Goal: Transaction & Acquisition: Download file/media

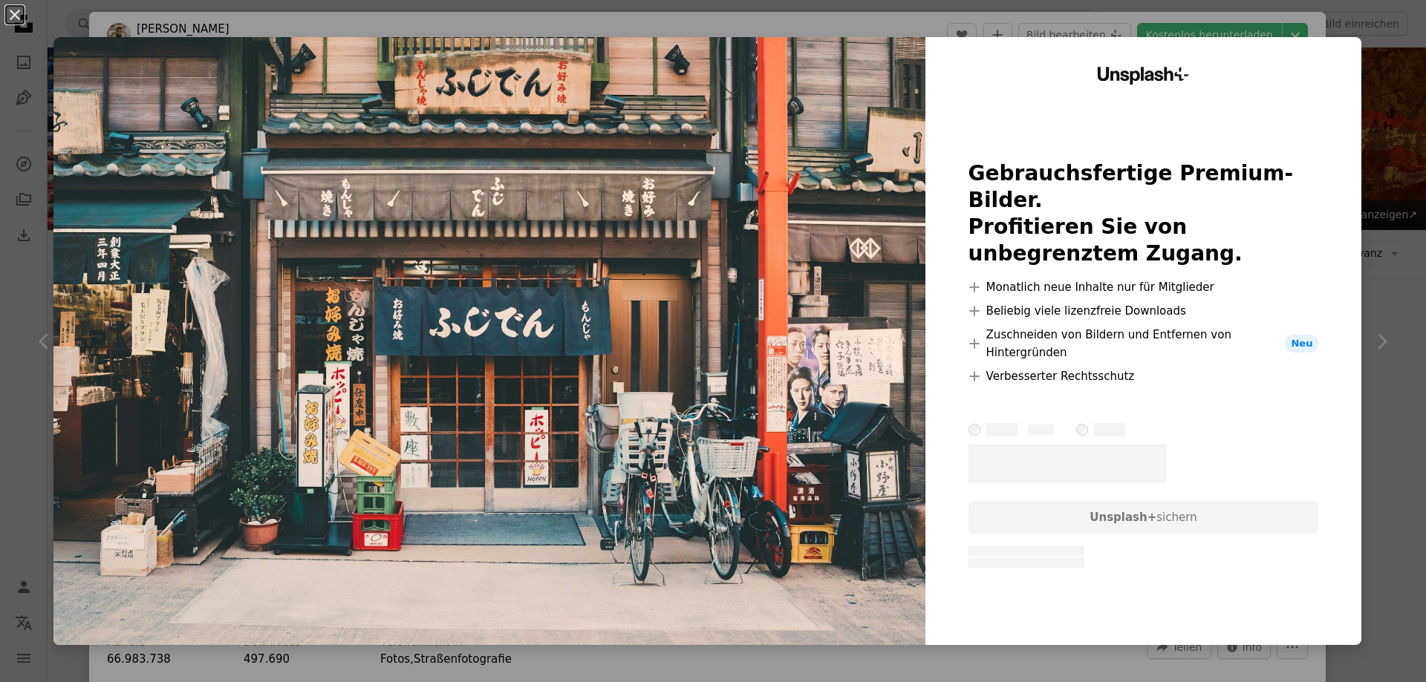
scroll to position [7629, 0]
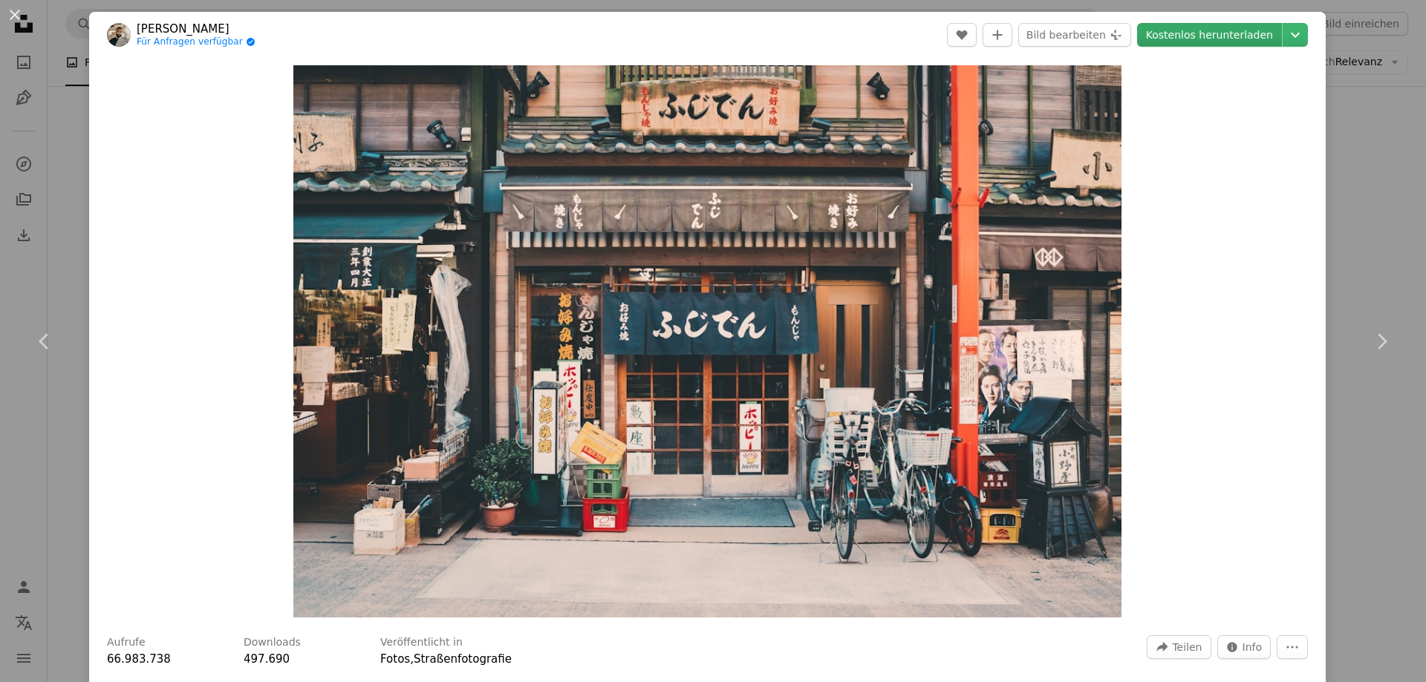
drag, startPoint x: 694, startPoint y: 201, endPoint x: 1207, endPoint y: 36, distance: 539.7
click at [1207, 36] on link "Kostenlos herunterladen" at bounding box center [1209, 35] width 145 height 24
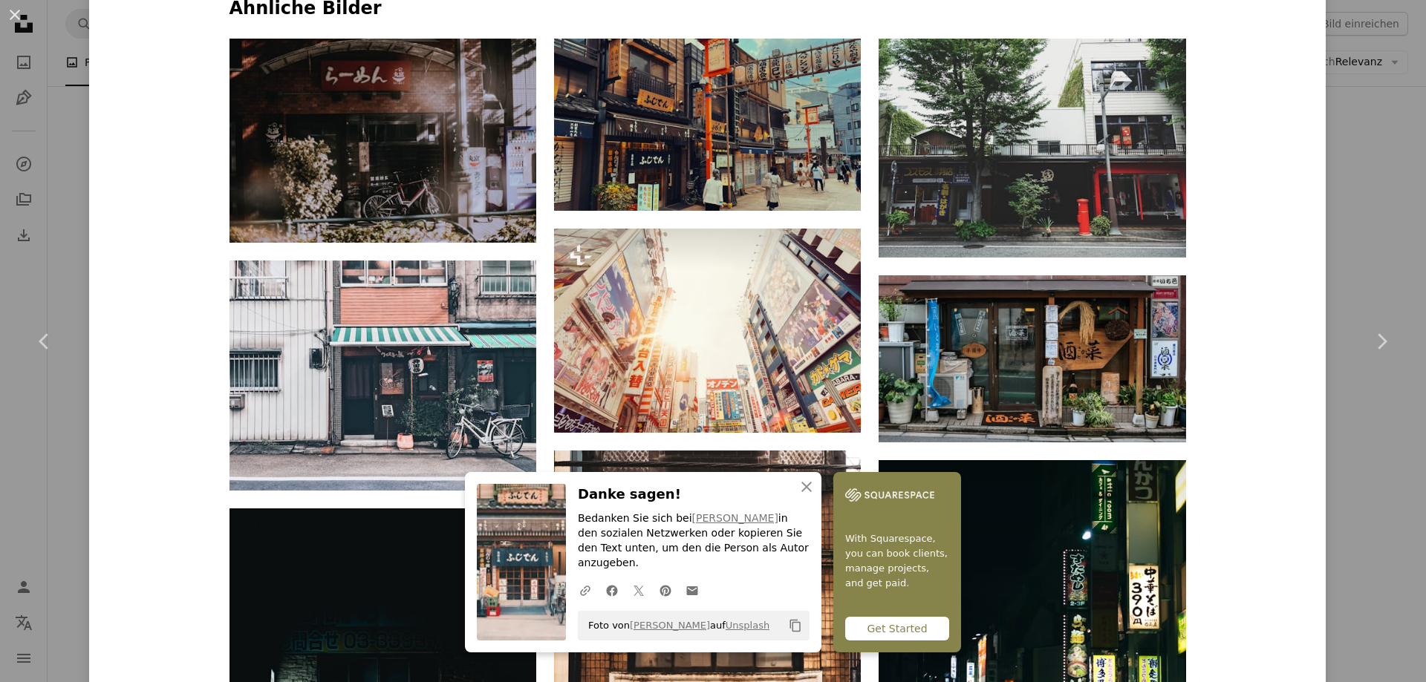
scroll to position [1188, 0]
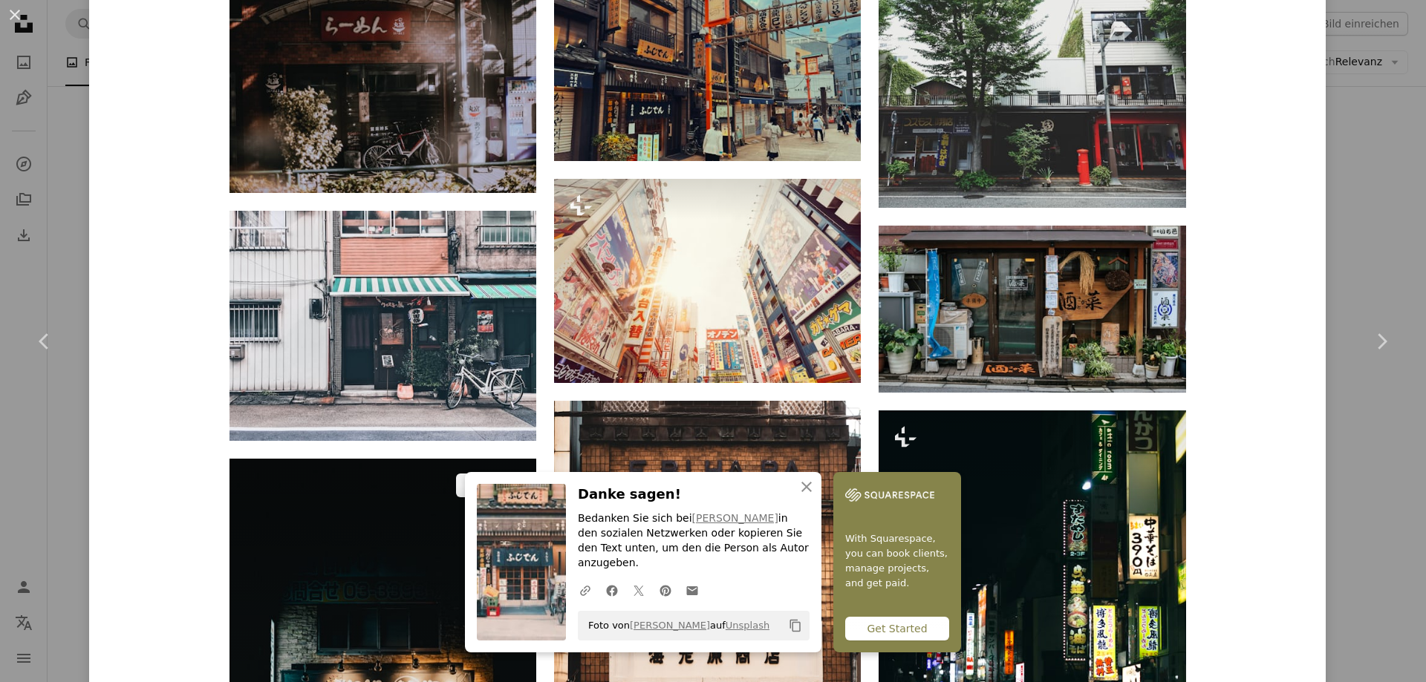
click at [432, 459] on img at bounding box center [382, 689] width 307 height 460
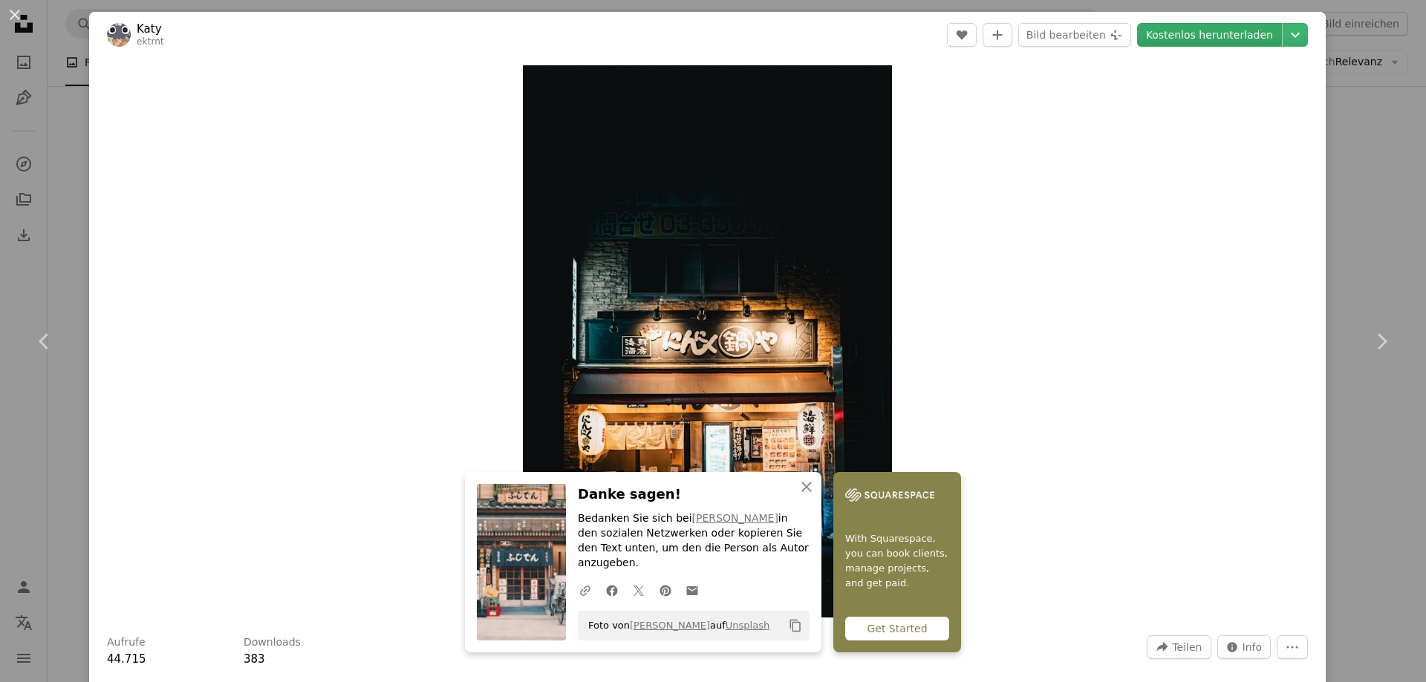
click at [1200, 30] on link "Kostenlos herunterladen" at bounding box center [1209, 35] width 145 height 24
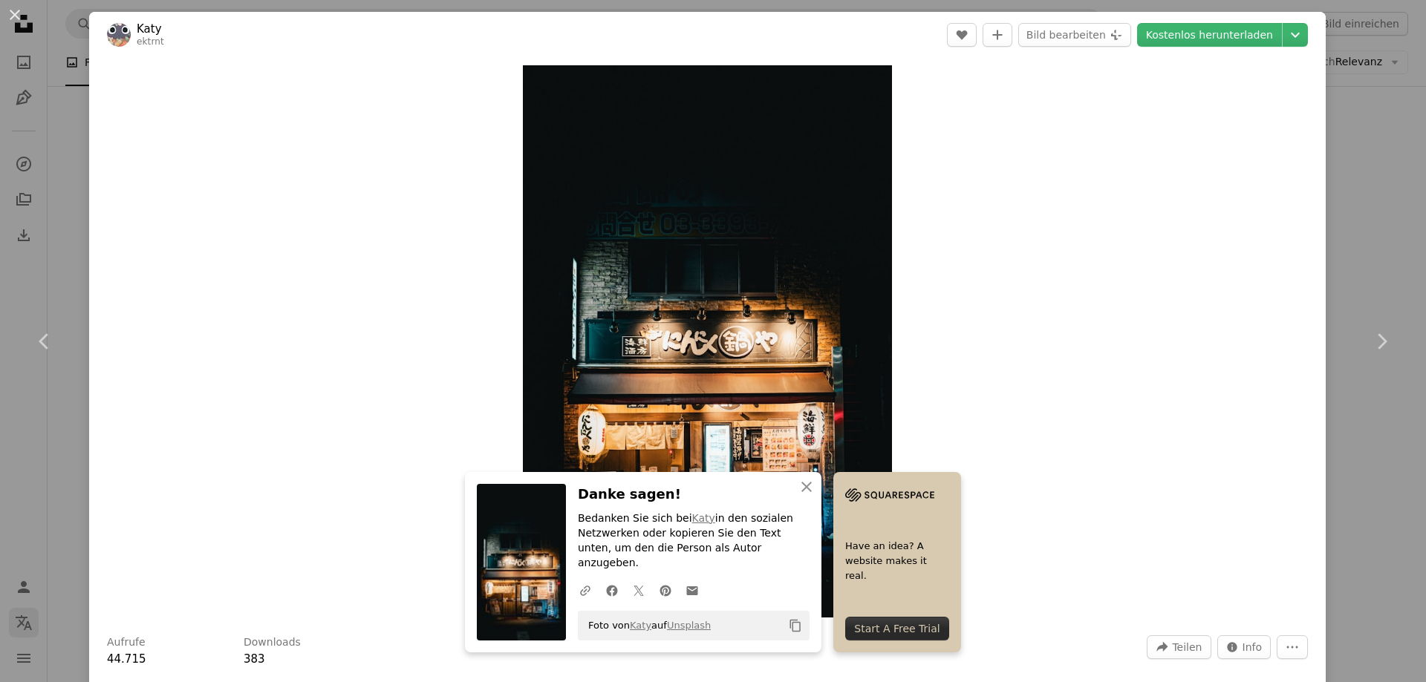
click at [20, 629] on div "An X shape Chevron left Chevron right An X shape Schließen Danke sagen! Bedanke…" at bounding box center [713, 341] width 1426 height 682
